Goal: Task Accomplishment & Management: Manage account settings

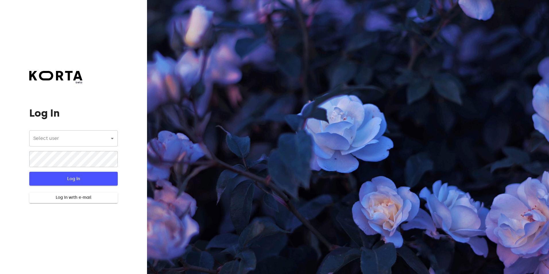
click at [71, 176] on span "Log In" at bounding box center [73, 178] width 70 height 7
click at [102, 140] on body "beta Log In Select user ​ ​ ​ Log In Log In with e-mail Need an Account? Create…" at bounding box center [274, 137] width 549 height 274
click at [75, 139] on li "Fitus Manager" at bounding box center [73, 138] width 88 height 10
click at [65, 182] on span "Log In" at bounding box center [73, 178] width 70 height 7
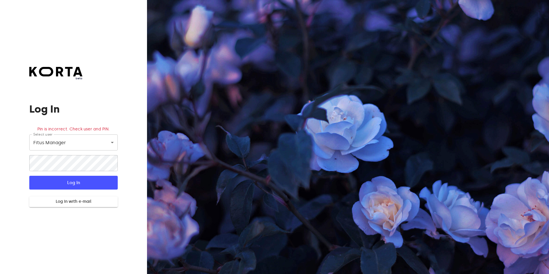
click at [89, 140] on body "beta Log In Pin is incorrect. Check user and PIN. Select user Fitus Manager 72 …" at bounding box center [274, 137] width 549 height 274
click at [57, 153] on li "Registratura" at bounding box center [73, 153] width 88 height 10
type input "74"
click at [56, 183] on span "Log In" at bounding box center [73, 182] width 70 height 7
